Goal: Information Seeking & Learning: Learn about a topic

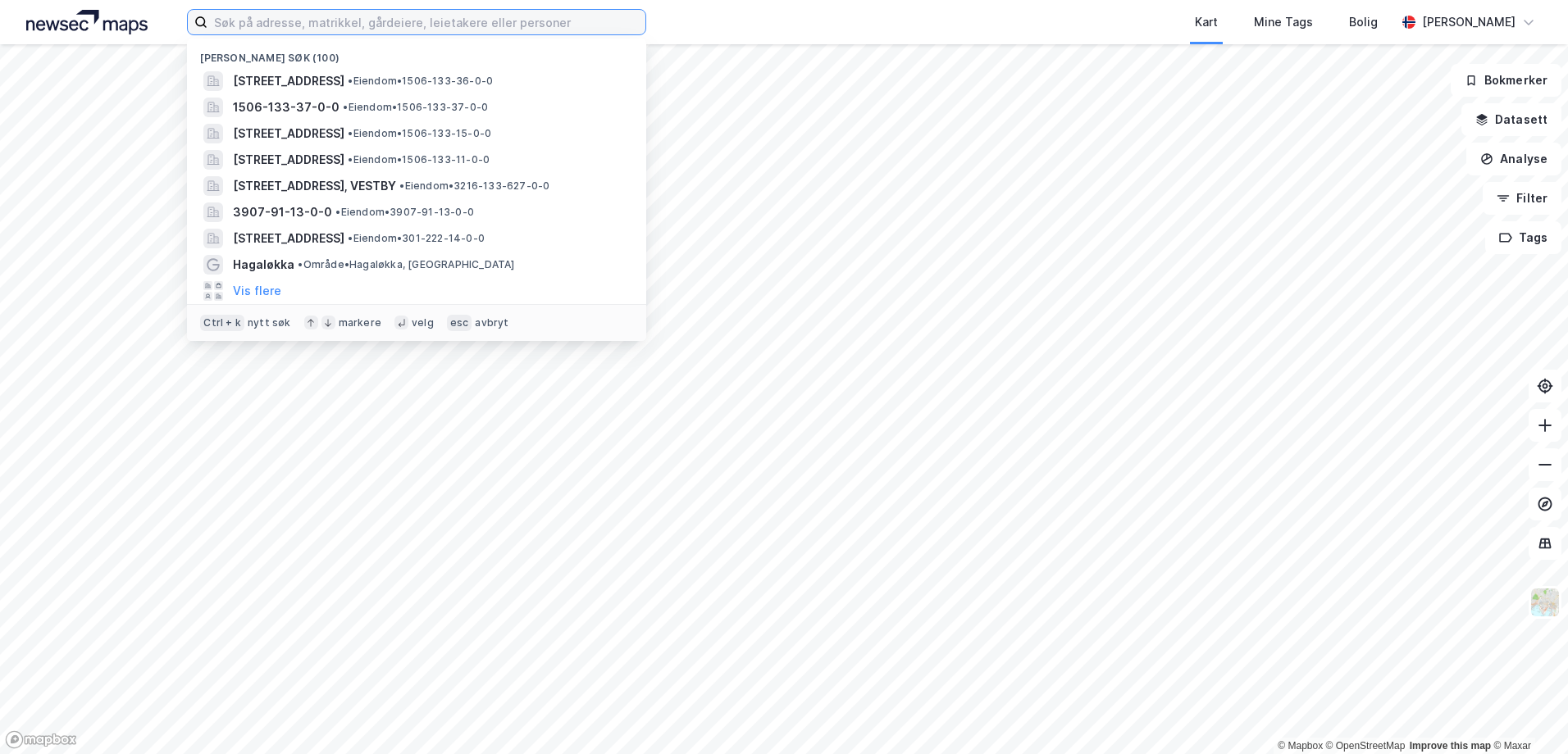
click at [274, 28] on input at bounding box center [426, 22] width 438 height 24
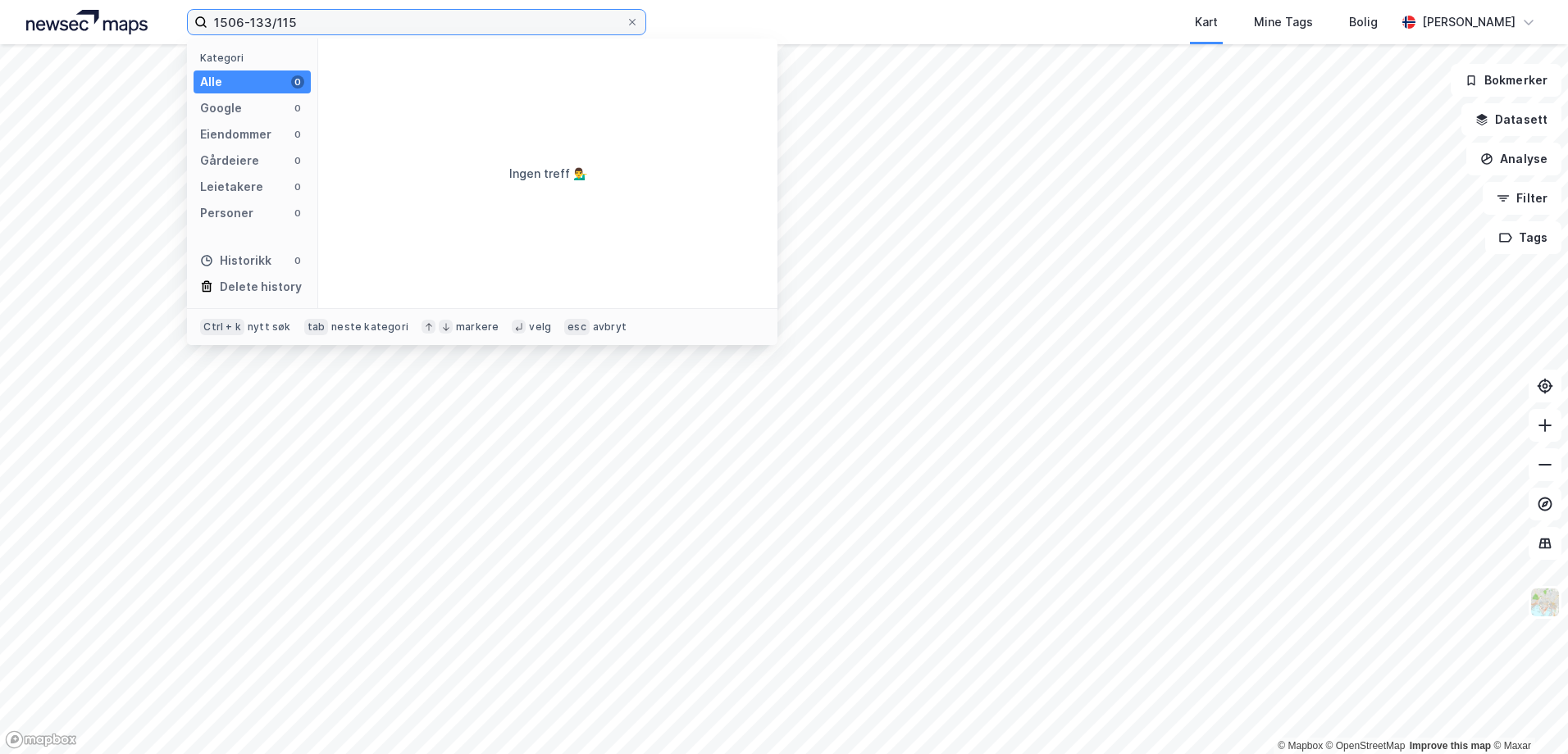
click at [285, 22] on input "1506-133/115" at bounding box center [416, 22] width 418 height 24
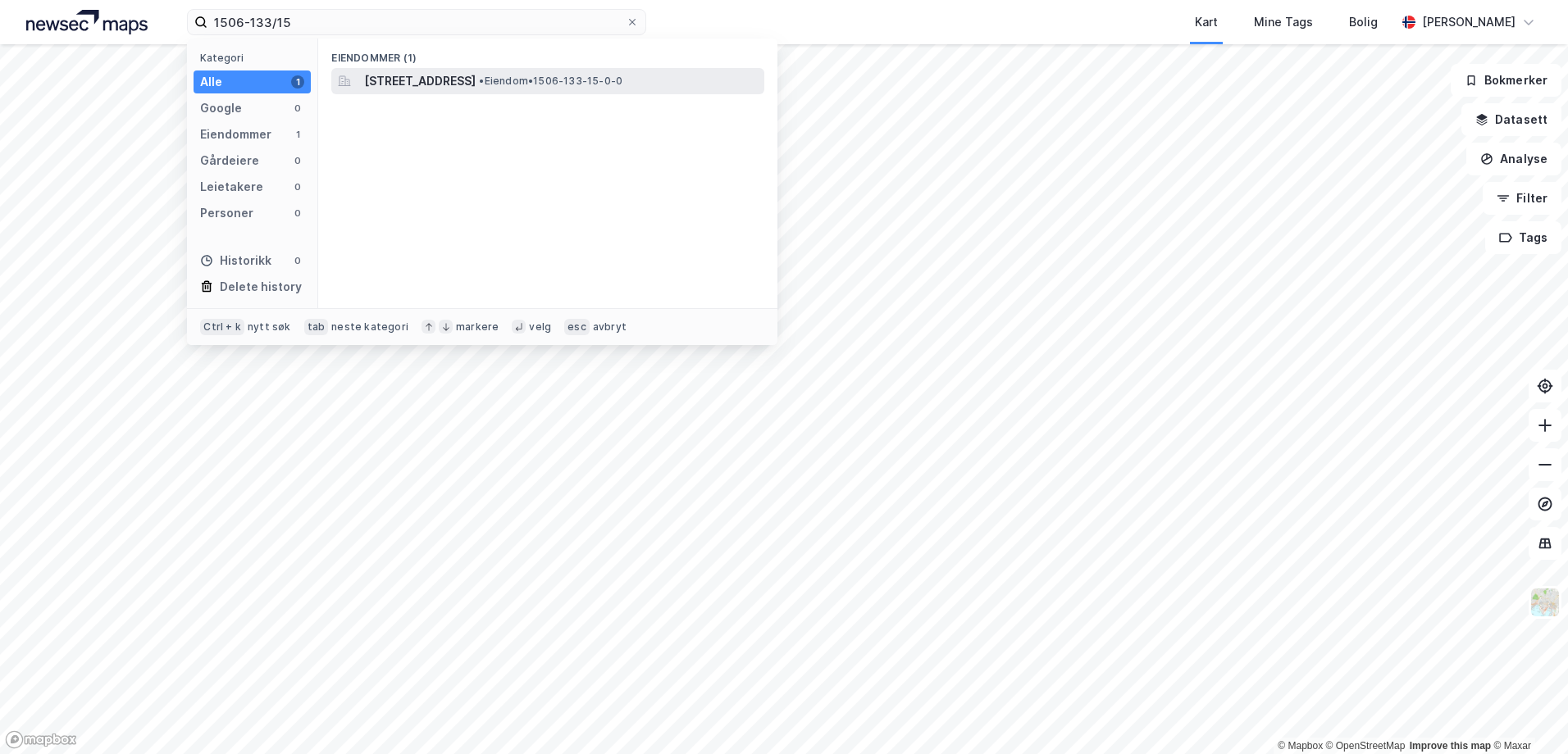
click at [441, 86] on span "[STREET_ADDRESS]" at bounding box center [419, 81] width 111 height 20
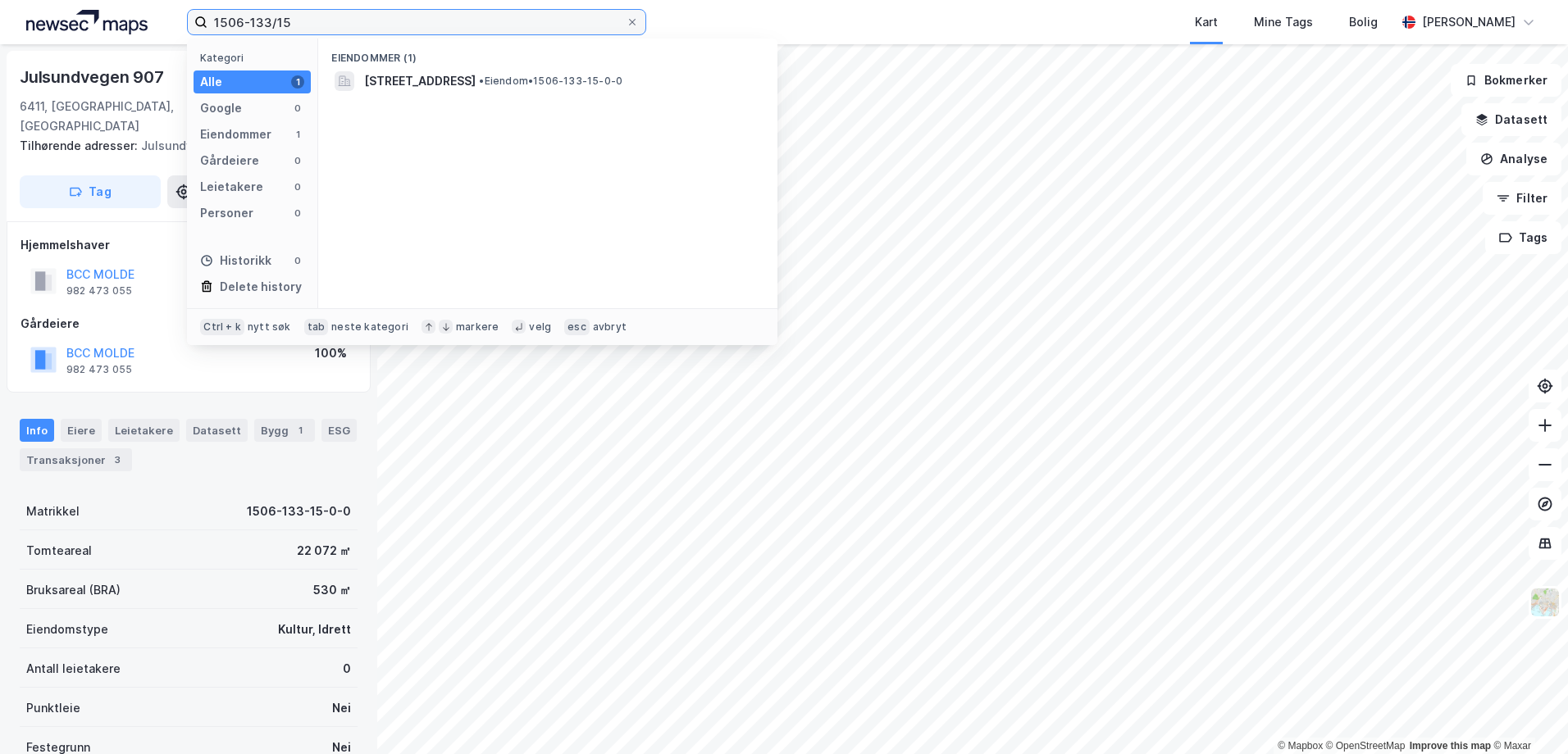
drag, startPoint x: 290, startPoint y: 22, endPoint x: 276, endPoint y: 24, distance: 14.1
click at [276, 24] on input "1506-133/15" at bounding box center [416, 22] width 418 height 24
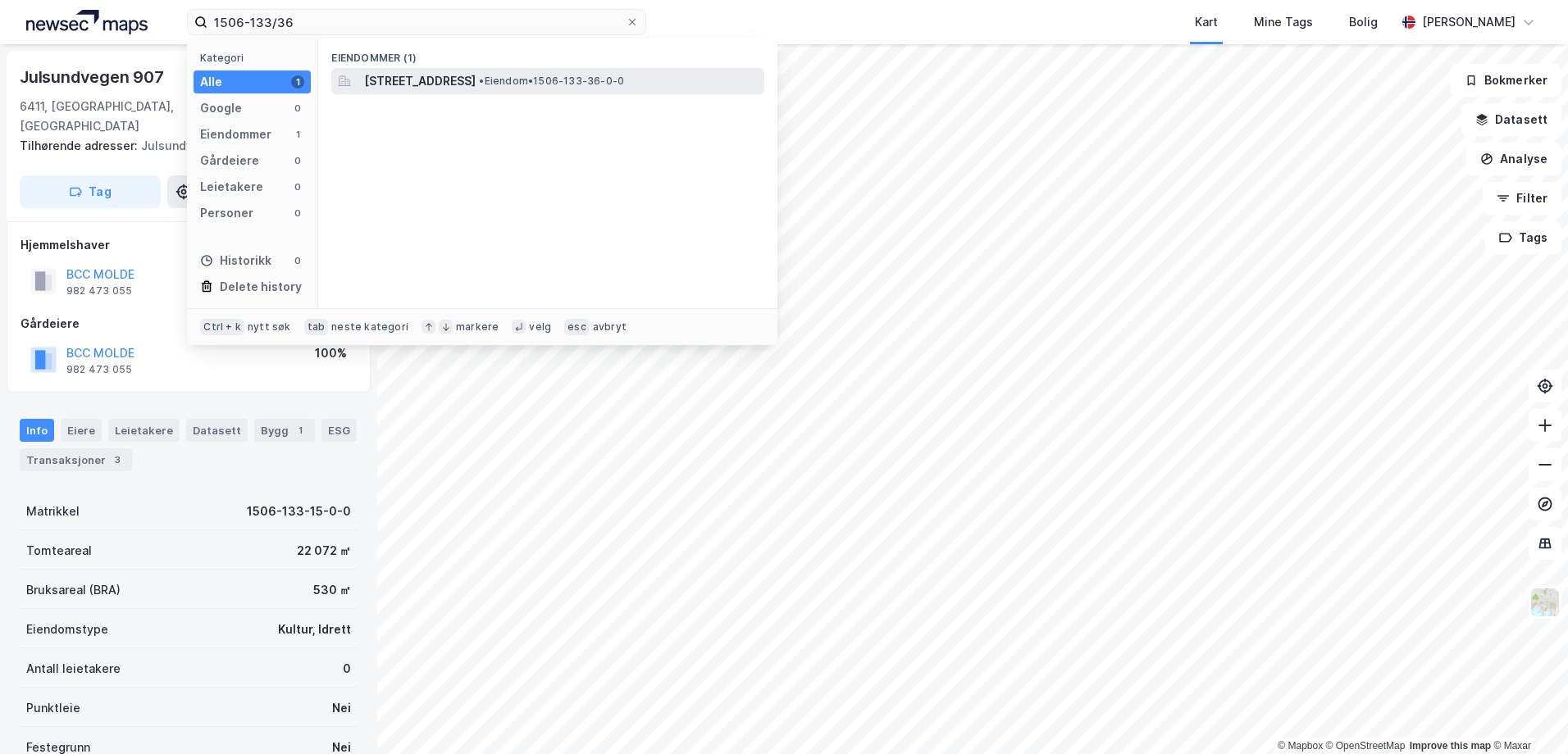
click at [419, 80] on span "[STREET_ADDRESS]" at bounding box center [419, 81] width 111 height 20
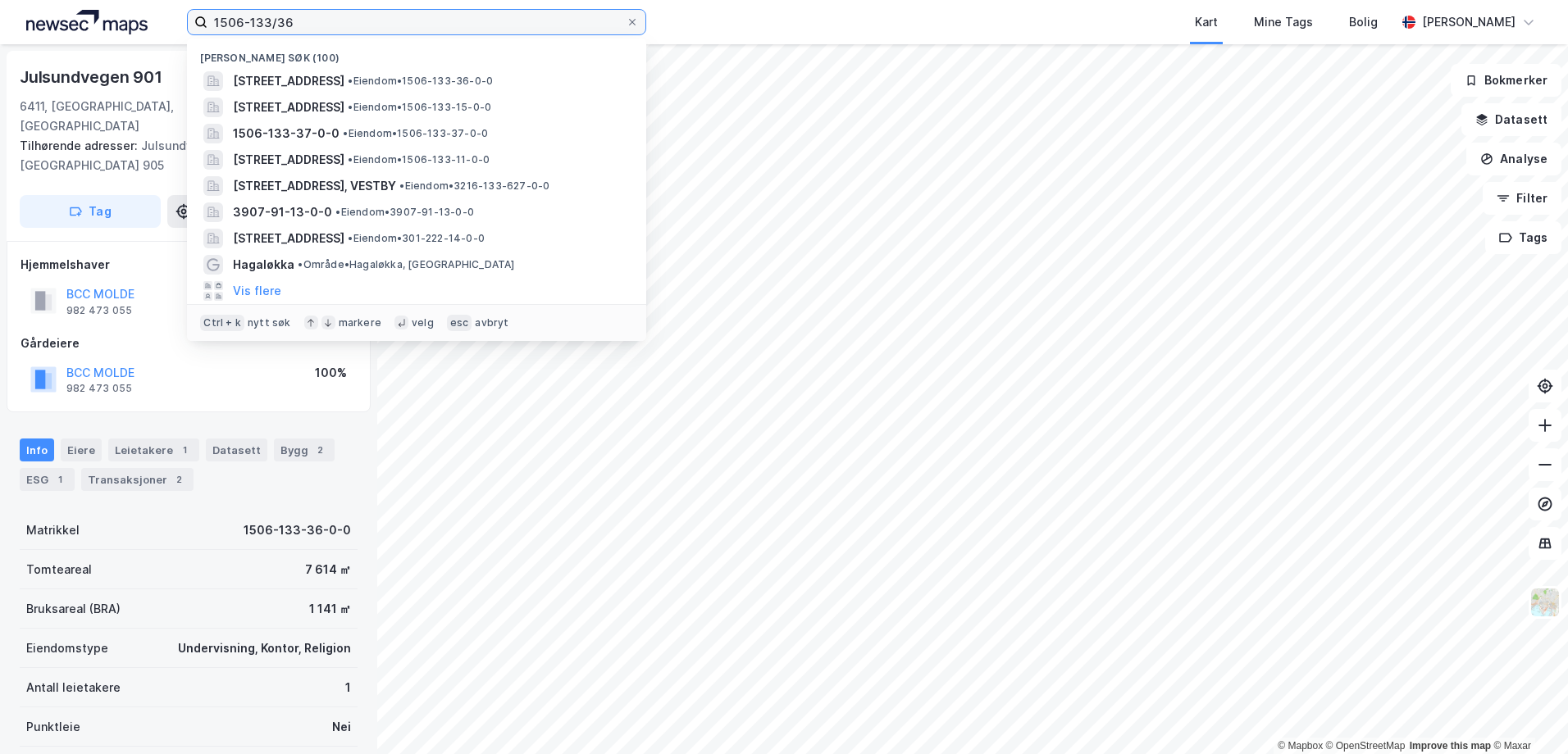
click at [284, 24] on input "1506-133/36" at bounding box center [416, 22] width 418 height 24
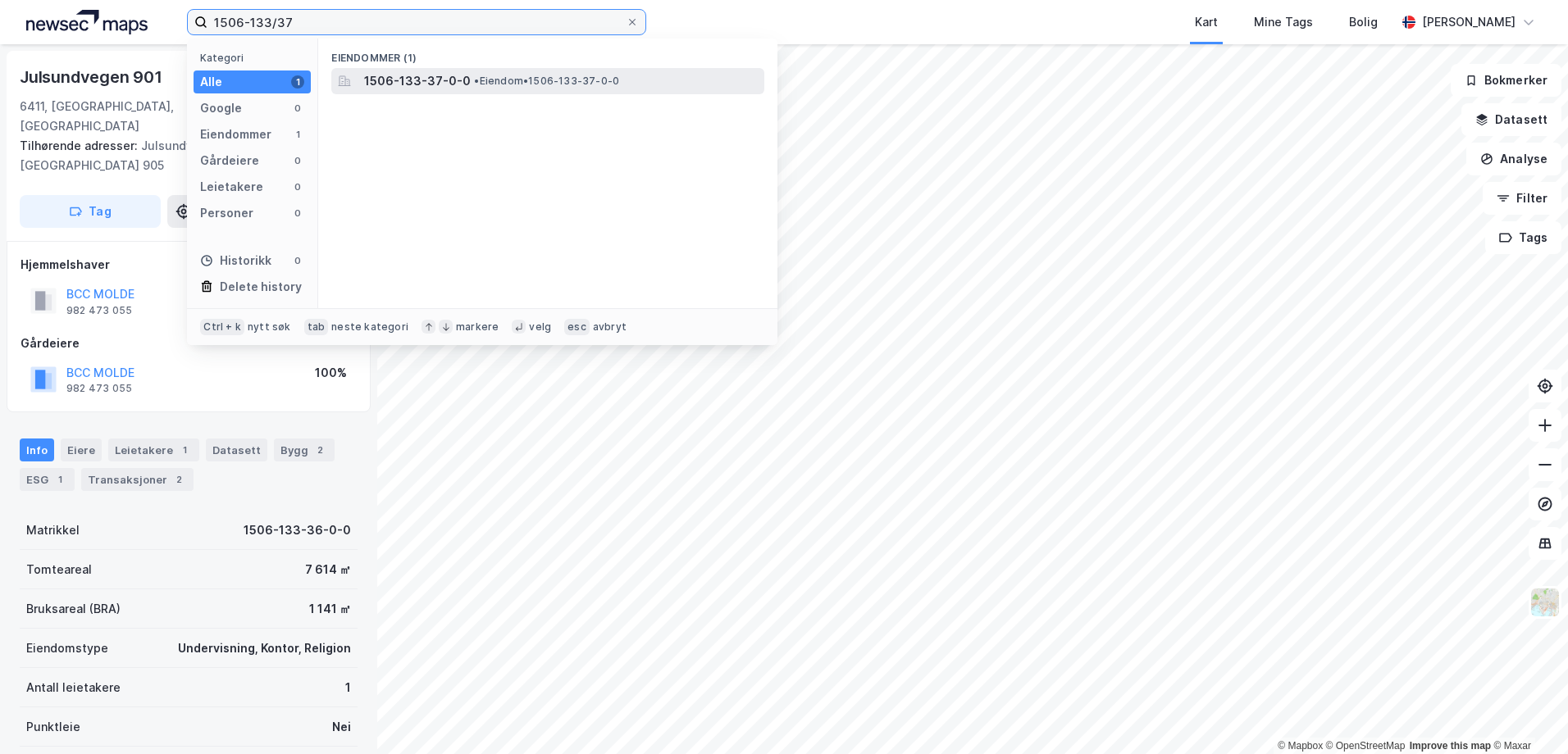
type input "1506-133/37"
click at [509, 80] on span "• Eiendom • 1506-133-37-0-0" at bounding box center [547, 80] width 145 height 13
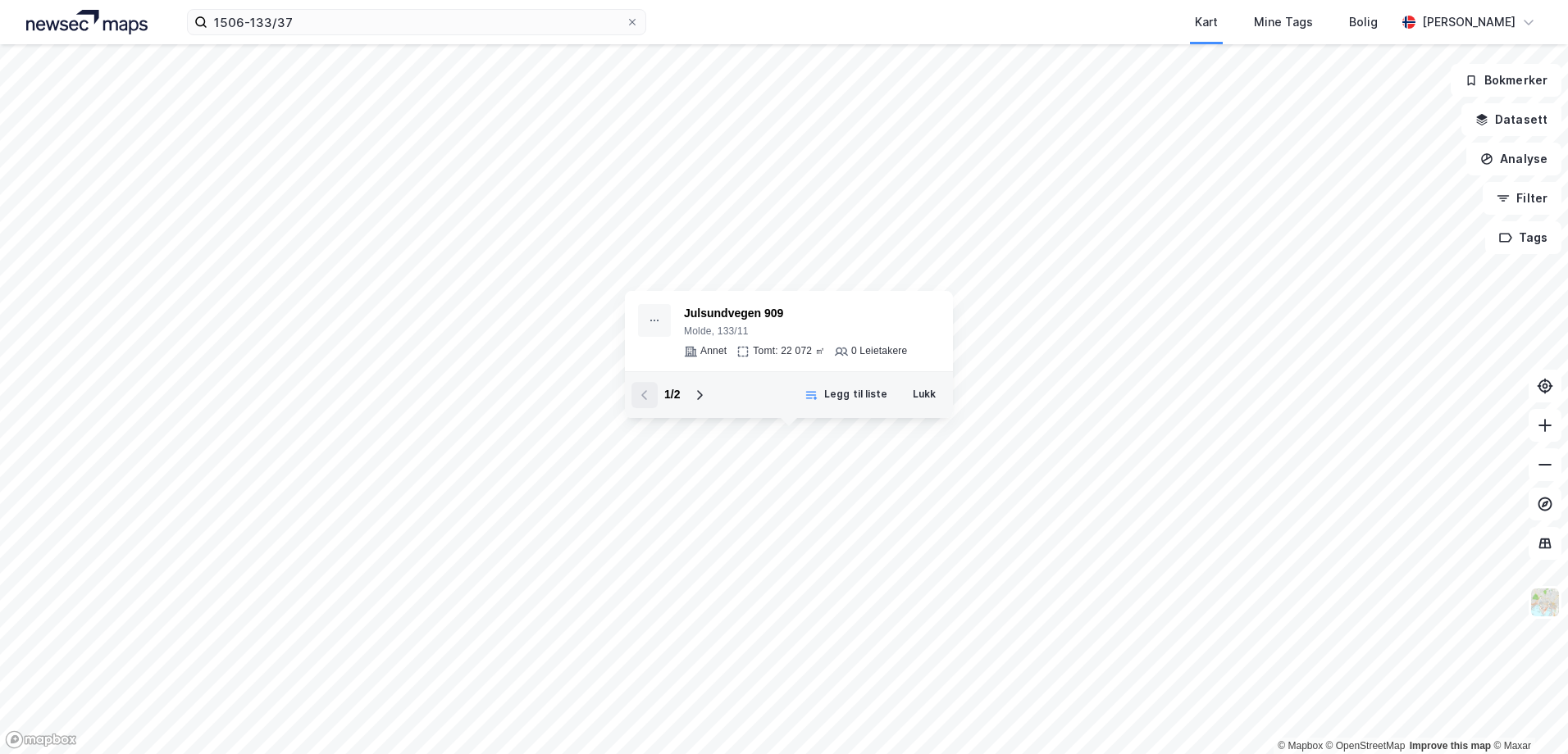
click at [701, 390] on icon at bounding box center [699, 395] width 13 height 13
click at [649, 393] on icon at bounding box center [644, 395] width 13 height 13
click at [699, 396] on icon at bounding box center [699, 395] width 13 height 13
click at [930, 403] on button "Lukk" at bounding box center [924, 395] width 44 height 26
click at [864, 399] on button "Legg til liste" at bounding box center [856, 396] width 105 height 26
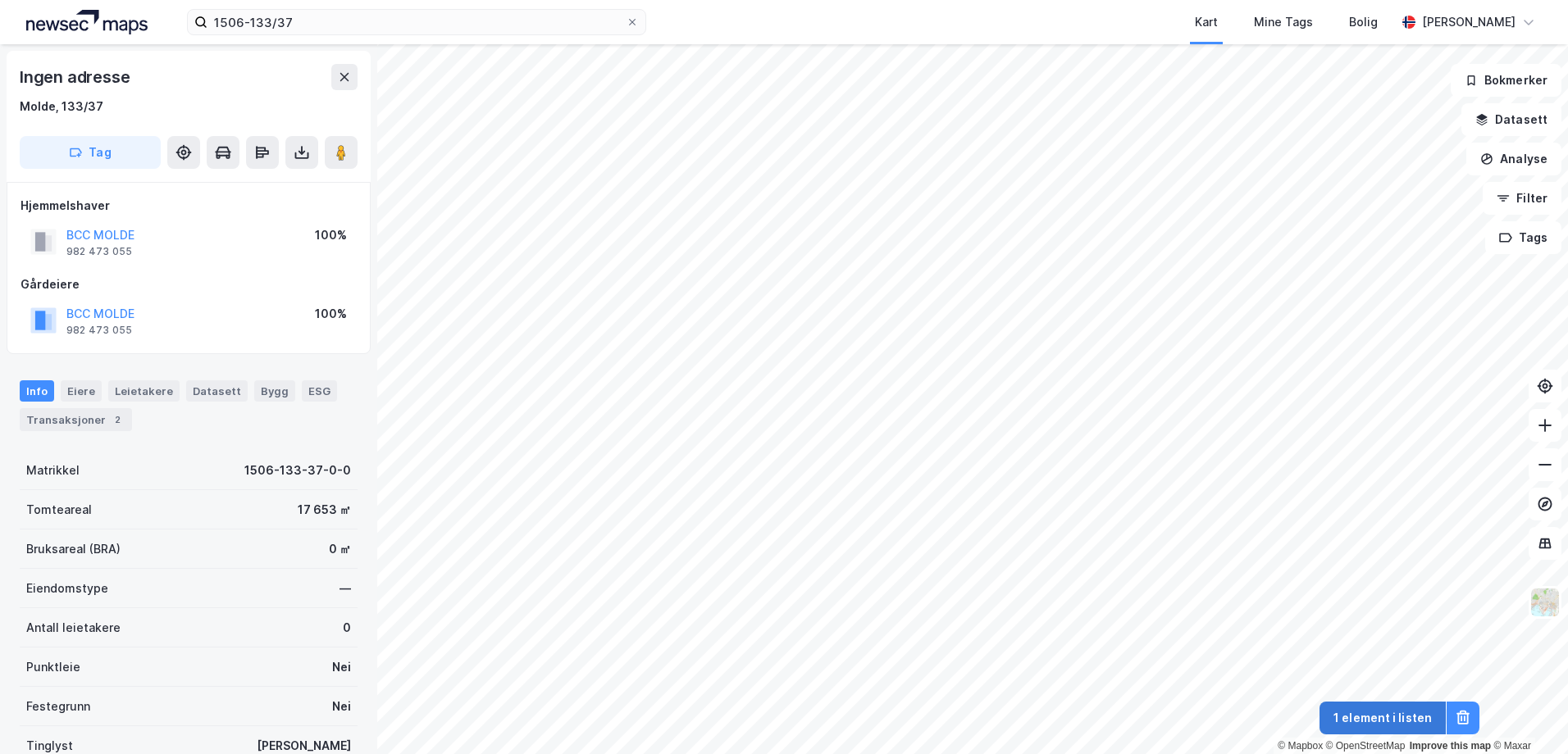
click at [1405, 720] on button "1 element i listen" at bounding box center [1382, 719] width 126 height 33
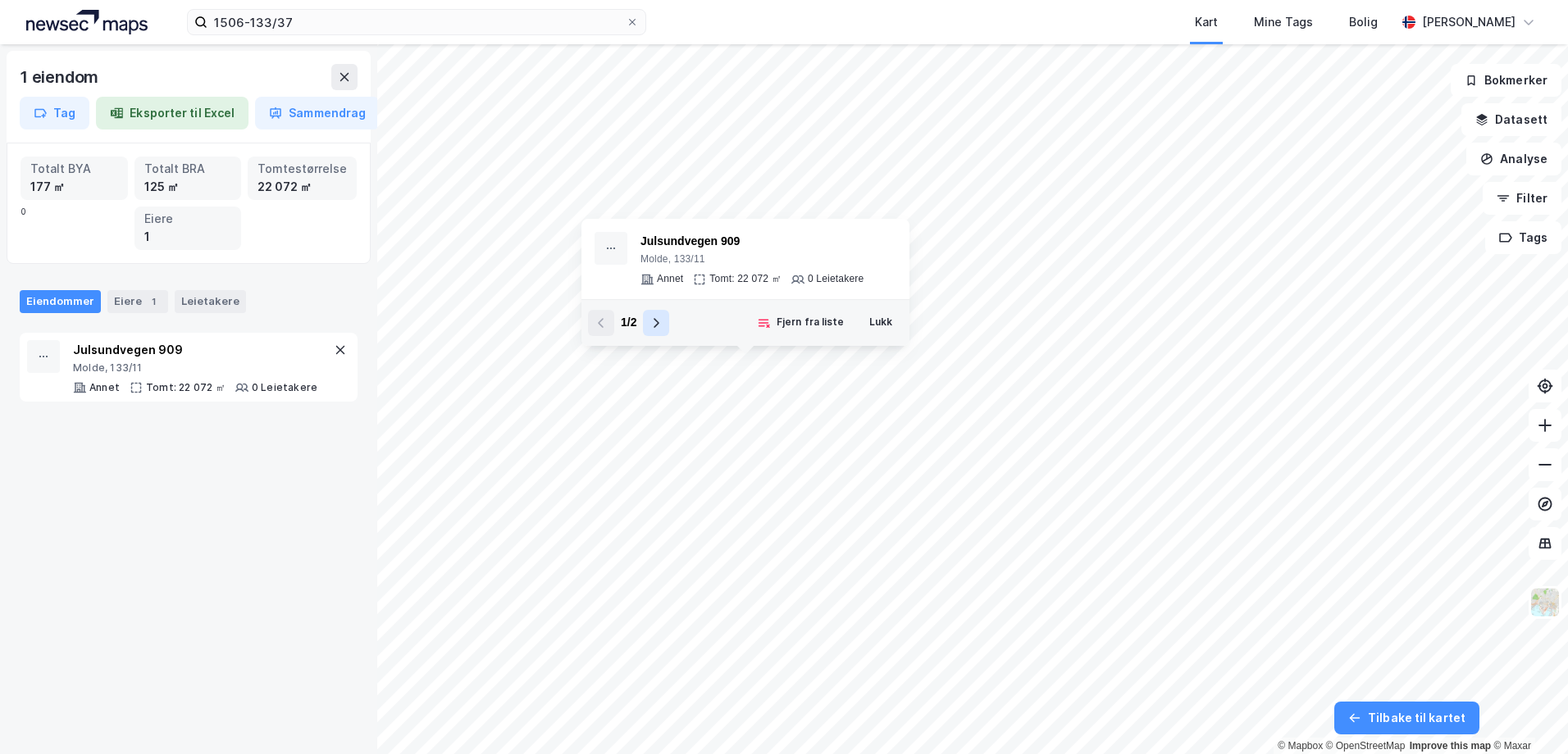
click at [657, 323] on icon at bounding box center [656, 322] width 13 height 13
click at [816, 325] on button "Legg til liste" at bounding box center [803, 323] width 105 height 26
